Goal: Transaction & Acquisition: Purchase product/service

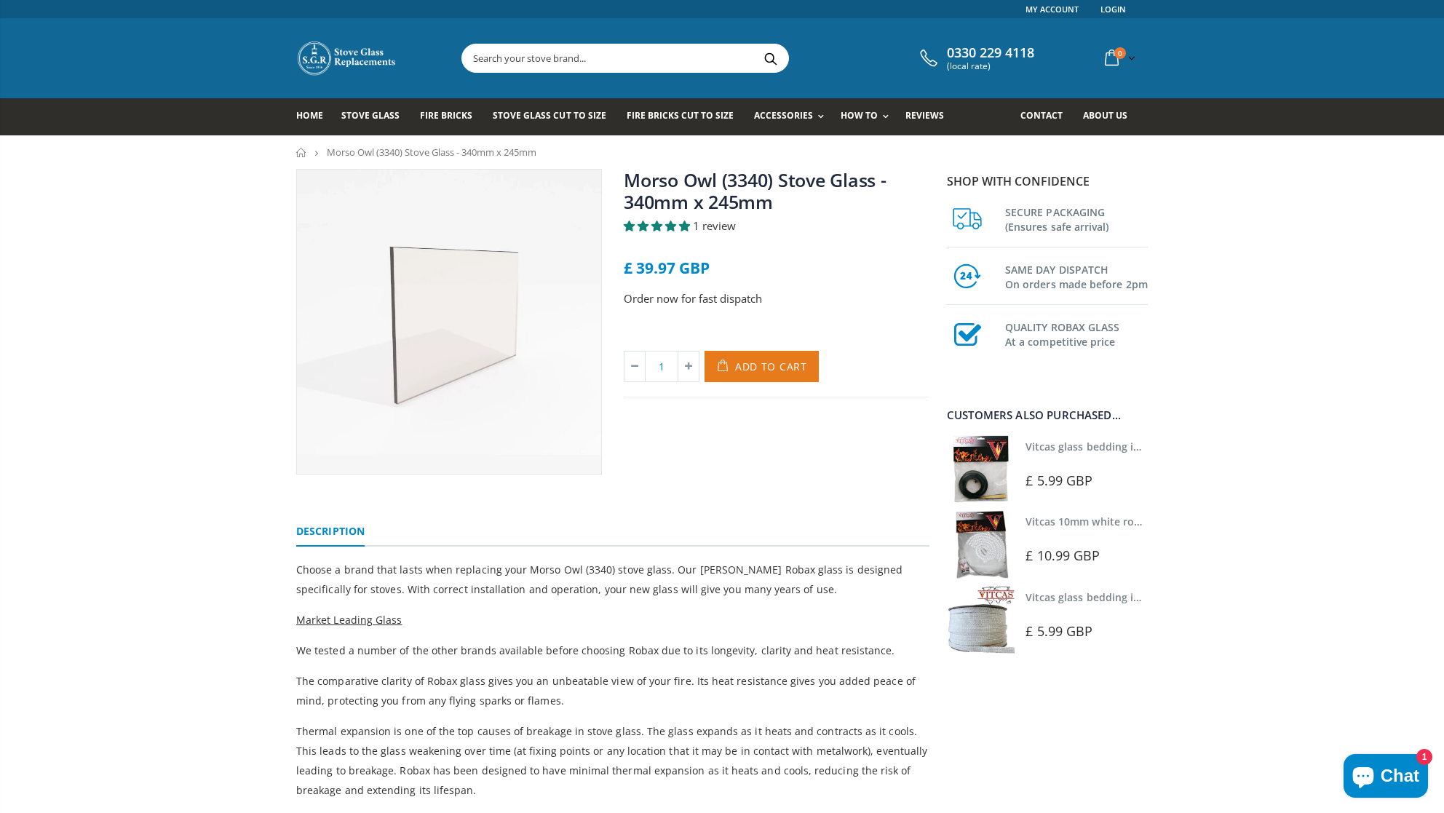
click at [763, 361] on span "Add to Cart" at bounding box center [771, 367] width 72 height 14
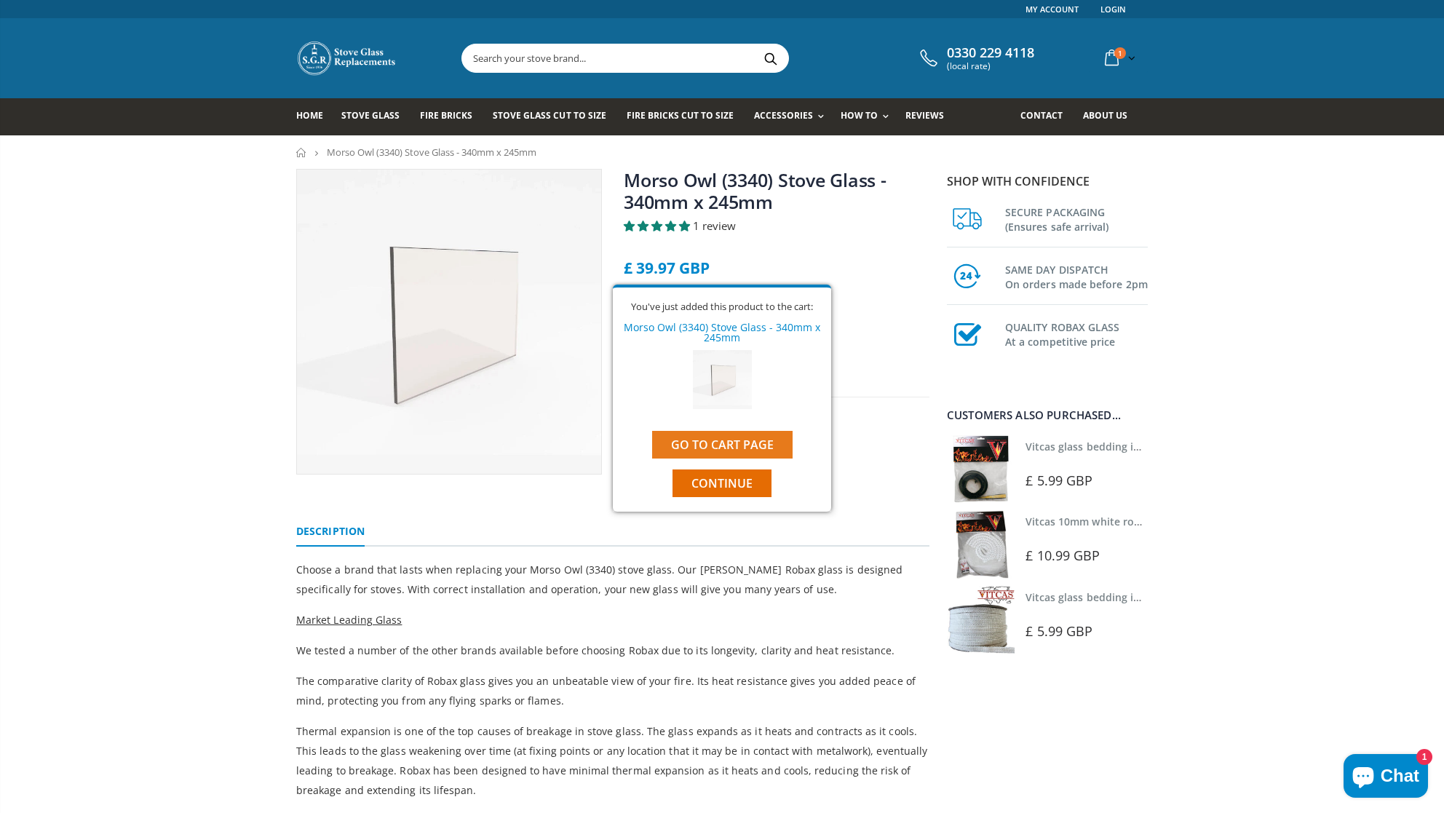
click at [737, 448] on link "Go to cart page" at bounding box center [722, 445] width 140 height 28
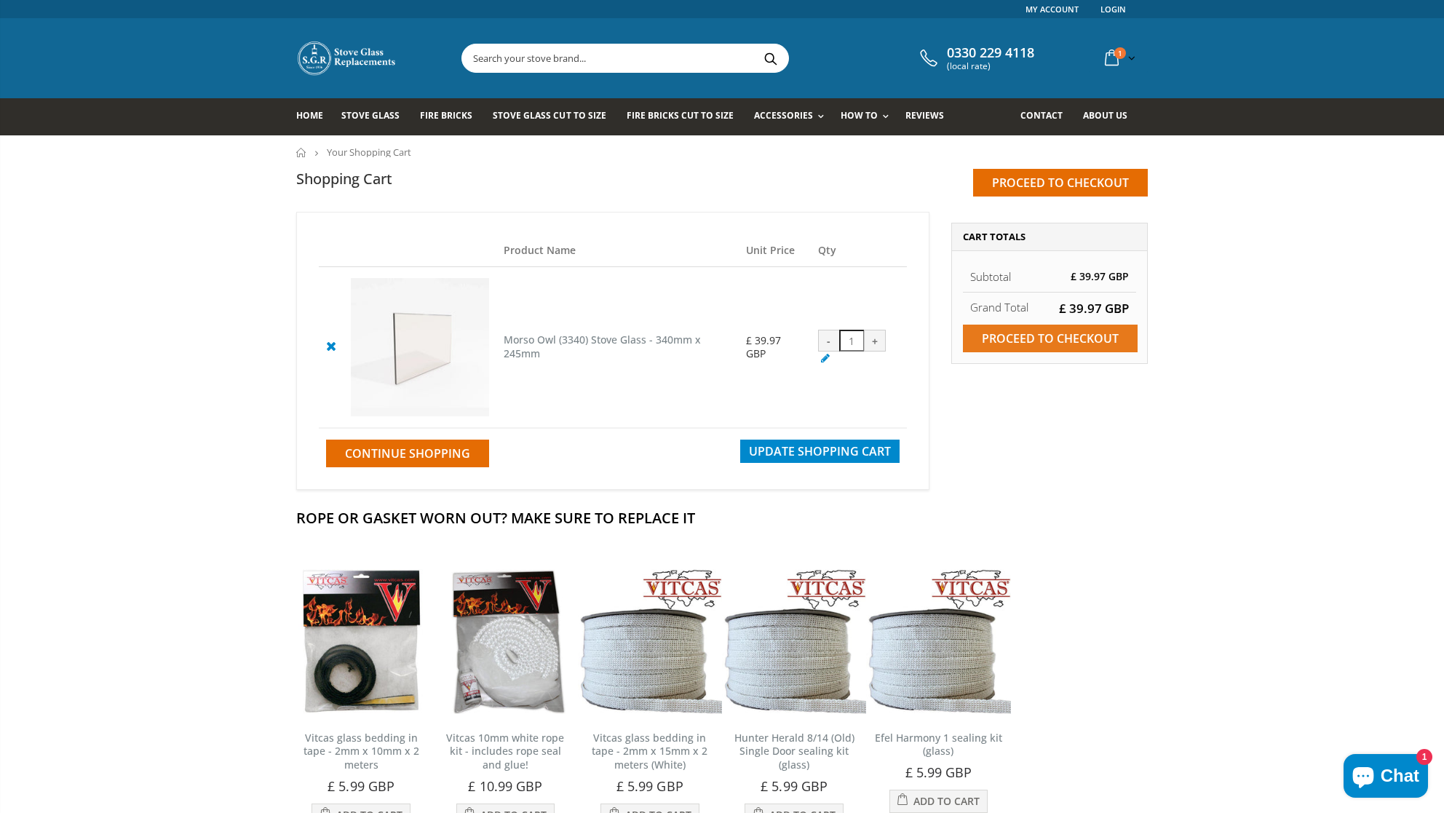
click at [1074, 335] on input "Proceed to checkout" at bounding box center [1050, 339] width 175 height 28
